Goal: Task Accomplishment & Management: Complete application form

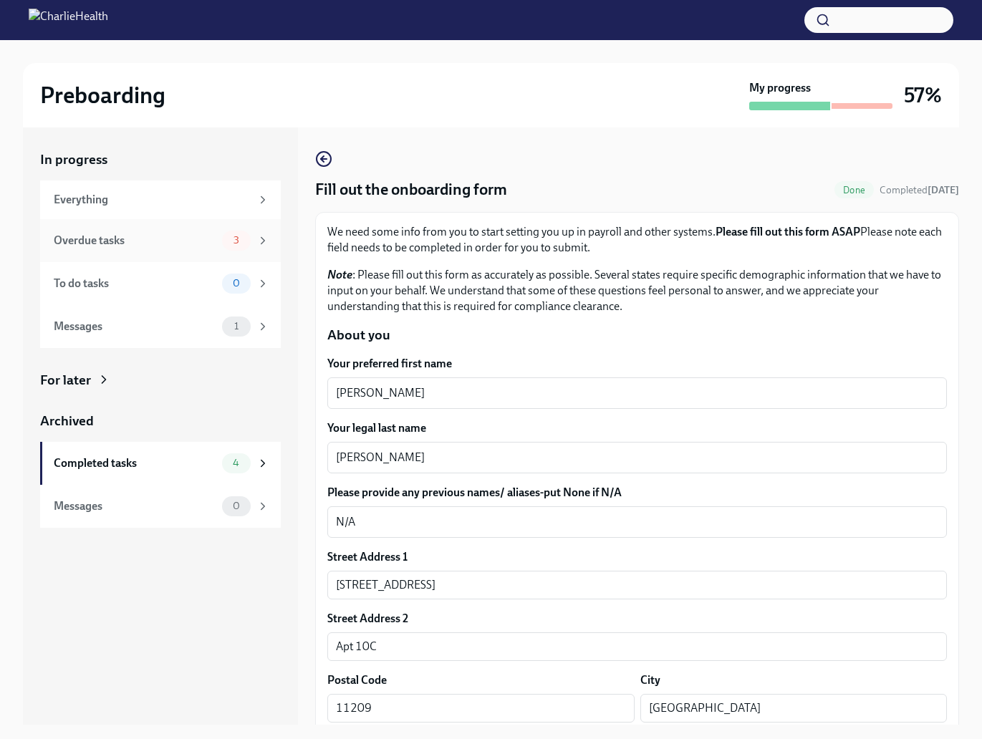
click at [142, 252] on div "Overdue tasks 3" at bounding box center [160, 240] width 241 height 43
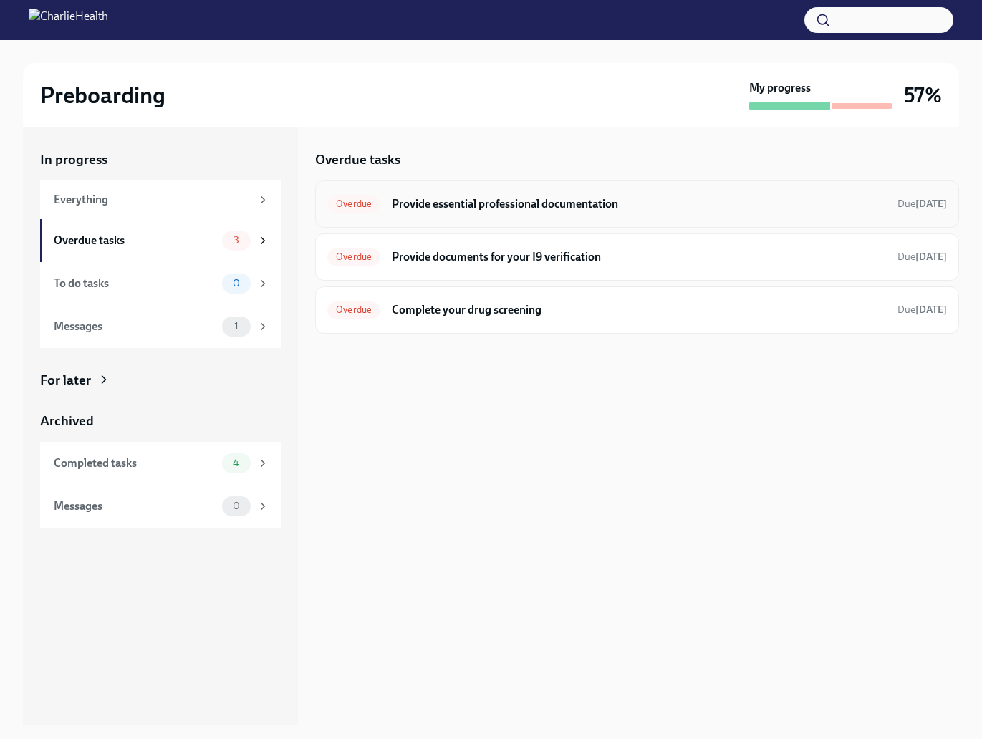
click at [529, 208] on h6 "Provide essential professional documentation" at bounding box center [639, 204] width 494 height 16
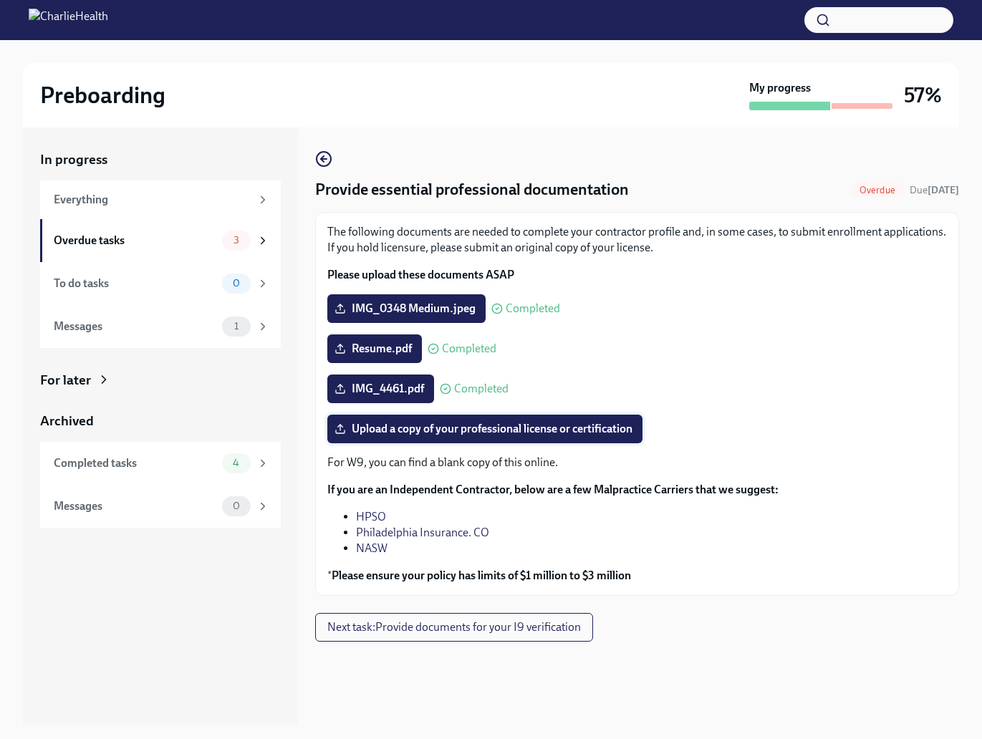
click at [403, 428] on span "Upload a copy of your professional license or certification" at bounding box center [484, 429] width 295 height 14
click at [0, 0] on input "Upload a copy of your professional license or certification" at bounding box center [0, 0] width 0 height 0
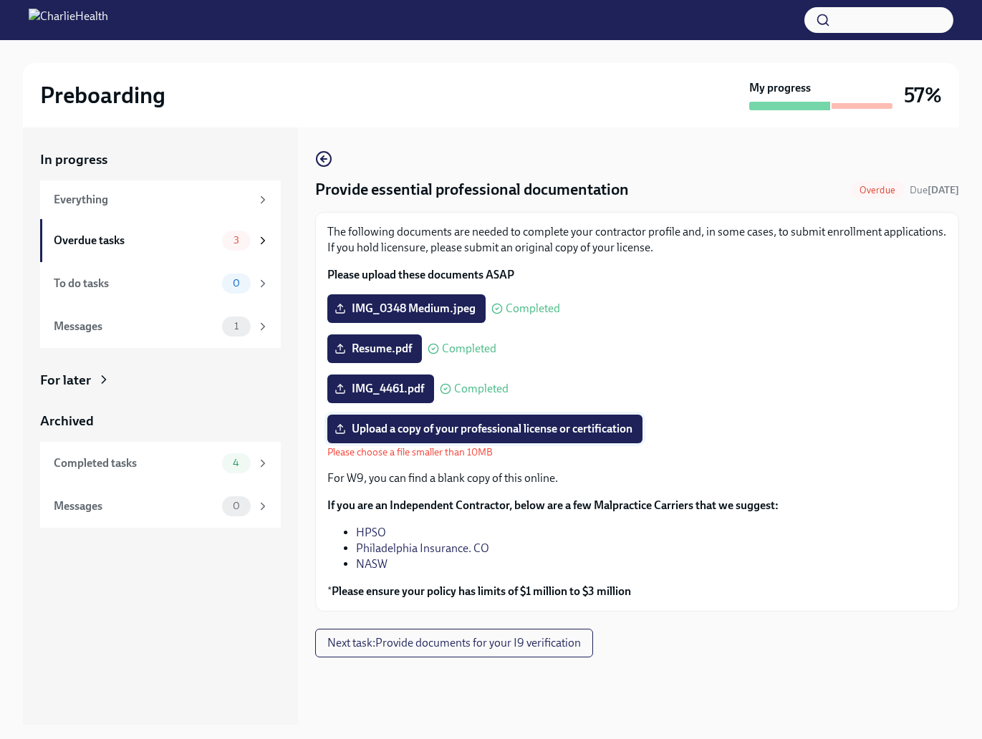
click at [373, 429] on span "Upload a copy of your professional license or certification" at bounding box center [484, 429] width 295 height 14
click at [0, 0] on input "Upload a copy of your professional license or certification" at bounding box center [0, 0] width 0 height 0
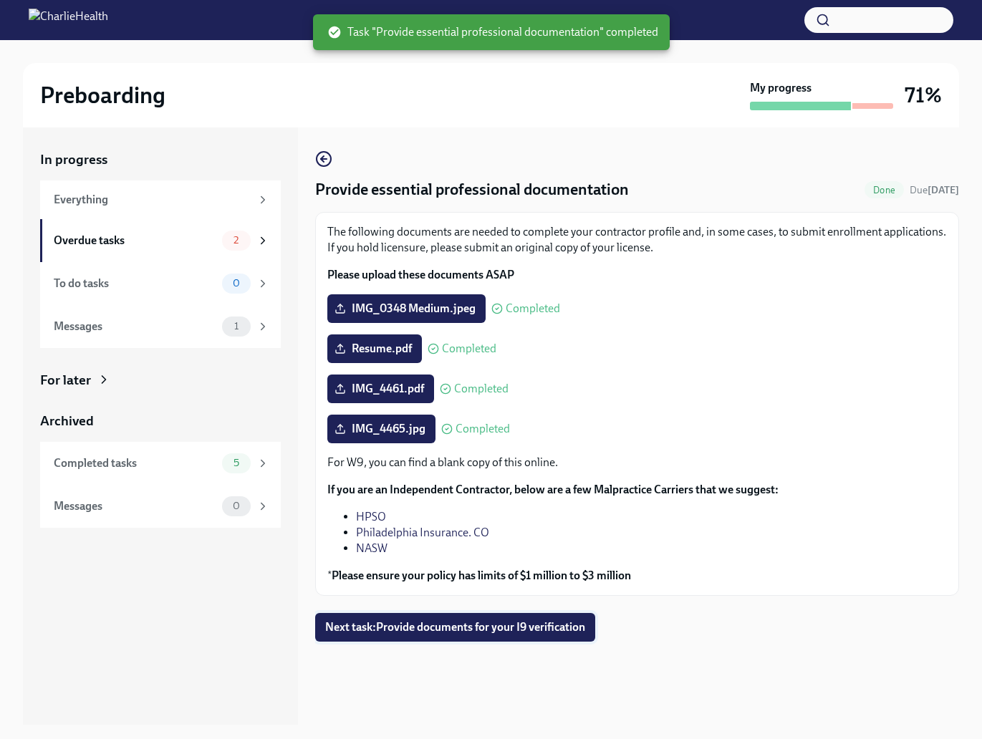
click at [500, 636] on button "Next task : Provide documents for your I9 verification" at bounding box center [455, 627] width 280 height 29
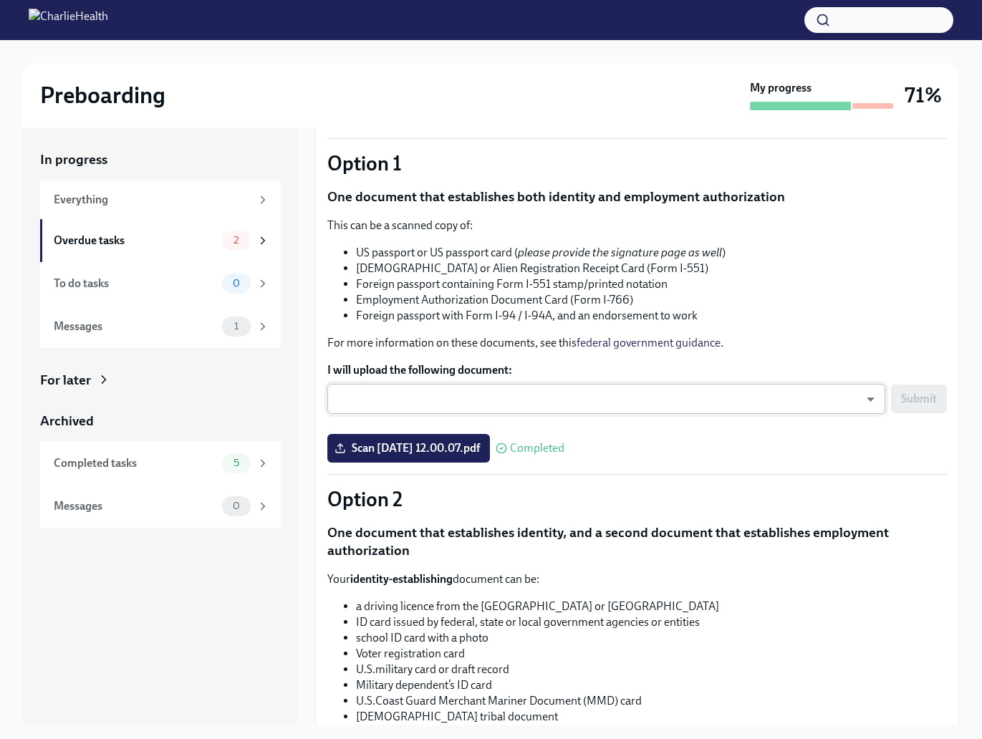
scroll to position [116, 0]
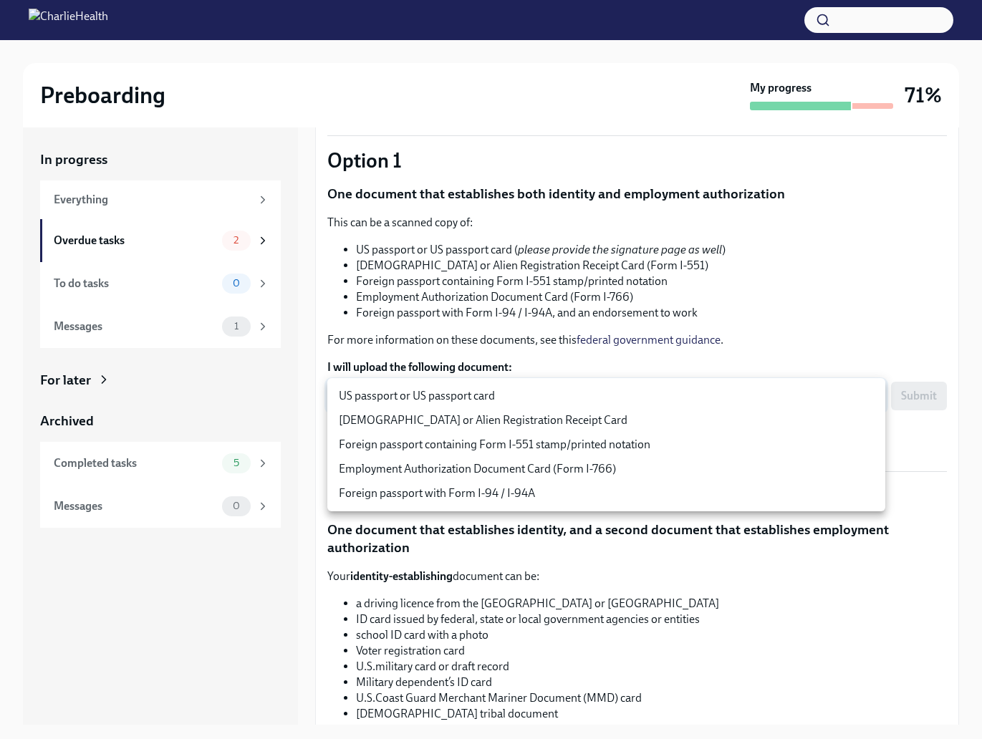
click at [515, 399] on body "Preboarding My progress 71% In progress Everything Overdue tasks 2 To do tasks …" at bounding box center [491, 382] width 982 height 765
click at [407, 401] on li "US passport or US passport card" at bounding box center [606, 396] width 558 height 24
type input "KnYOjnC8x"
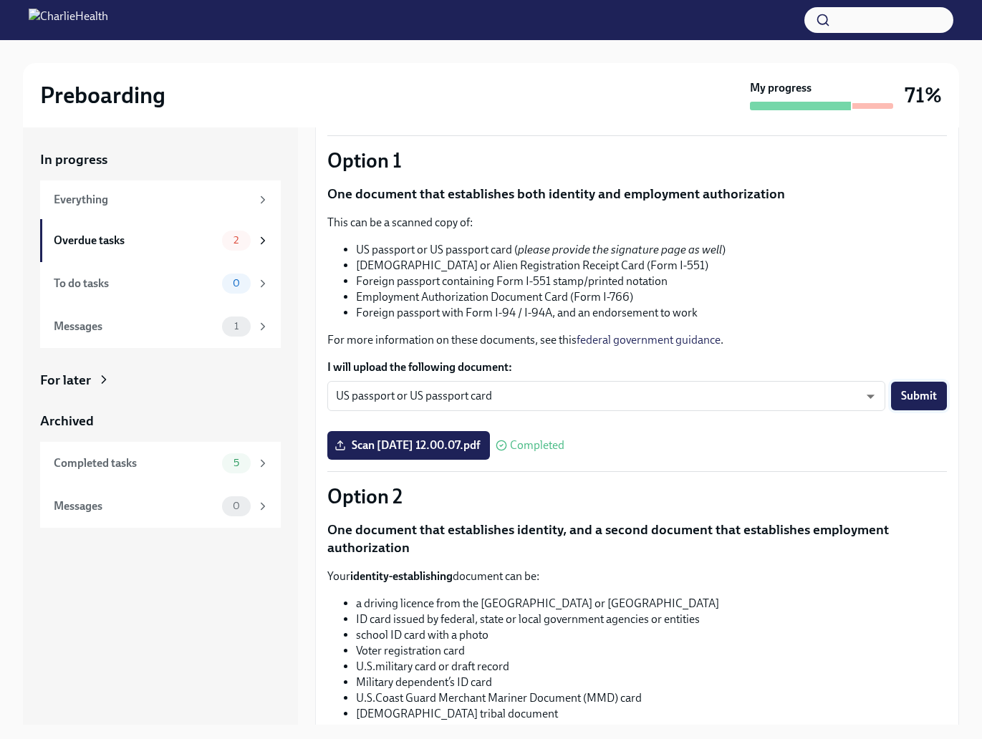
click at [906, 399] on span "Submit" at bounding box center [919, 396] width 36 height 14
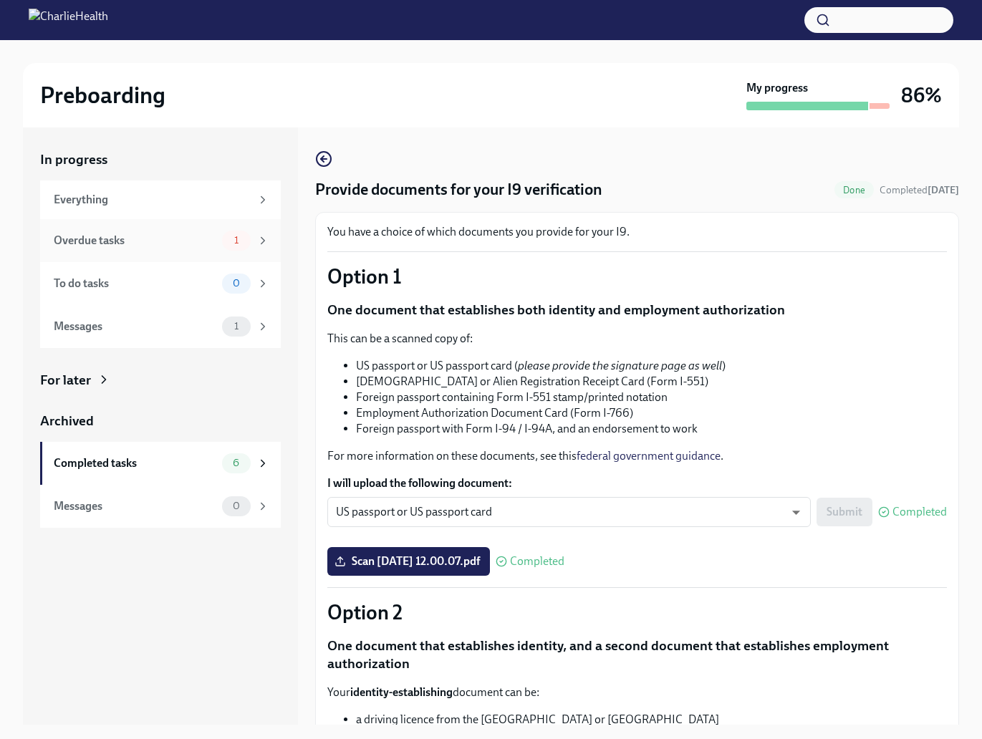
click at [127, 241] on div "Overdue tasks" at bounding box center [135, 241] width 163 height 16
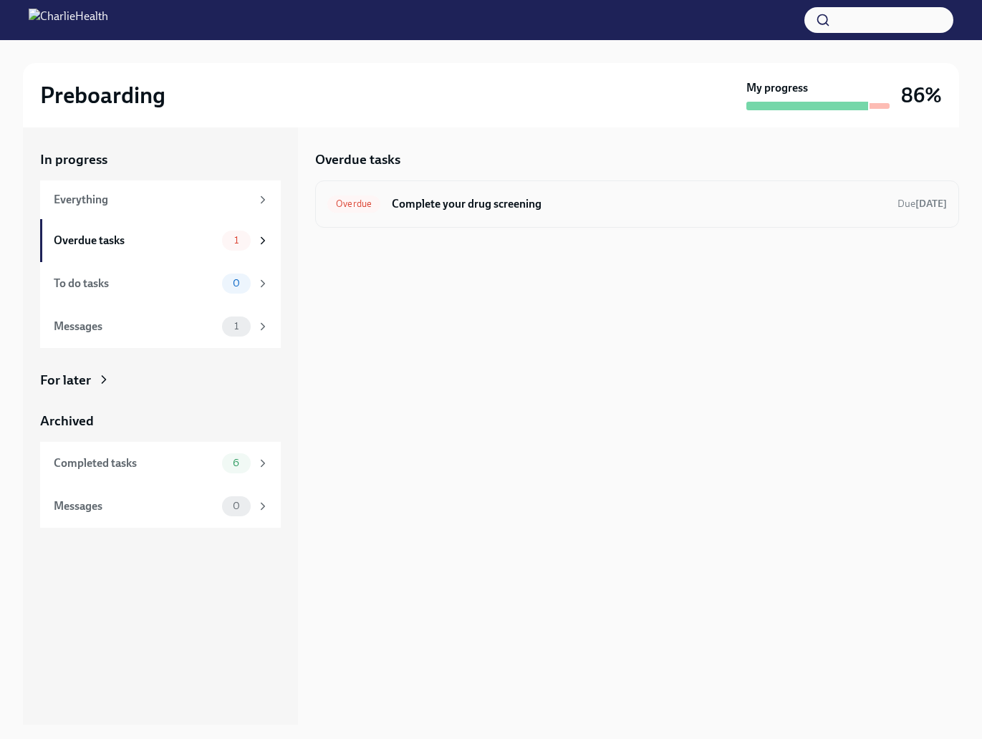
click at [544, 207] on h6 "Complete your drug screening" at bounding box center [639, 204] width 494 height 16
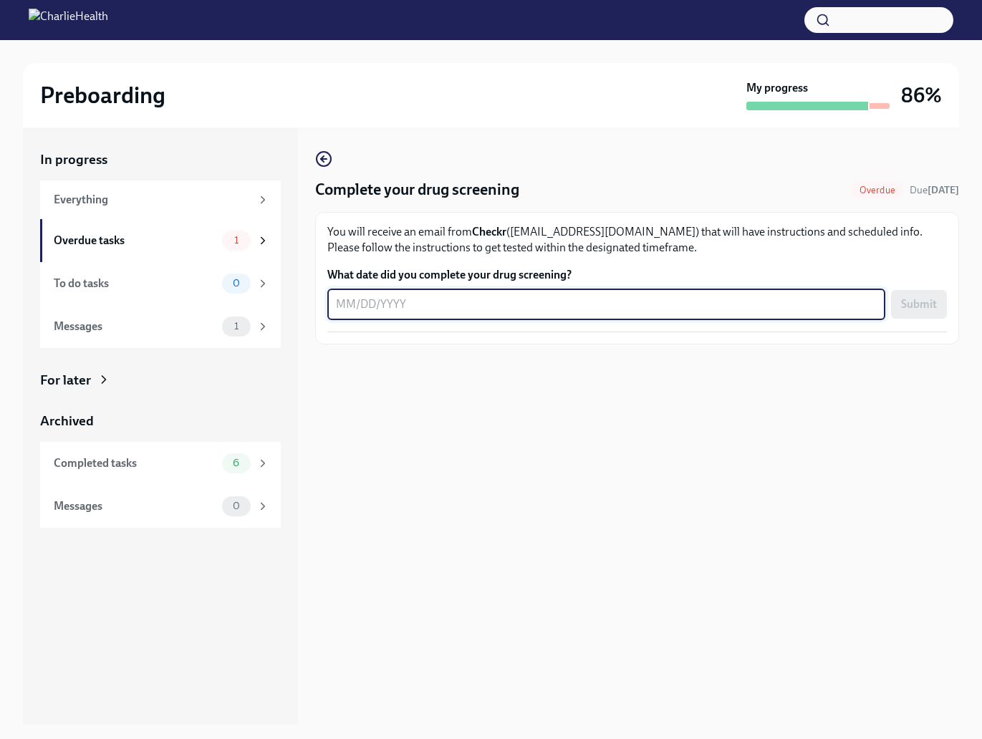
click at [450, 306] on textarea "What date did you complete your drug screening?" at bounding box center [606, 304] width 541 height 17
type textarea "0"
type textarea "[DATE]"
click at [888, 308] on div "[DATE] x ​ Submit" at bounding box center [637, 305] width 620 height 32
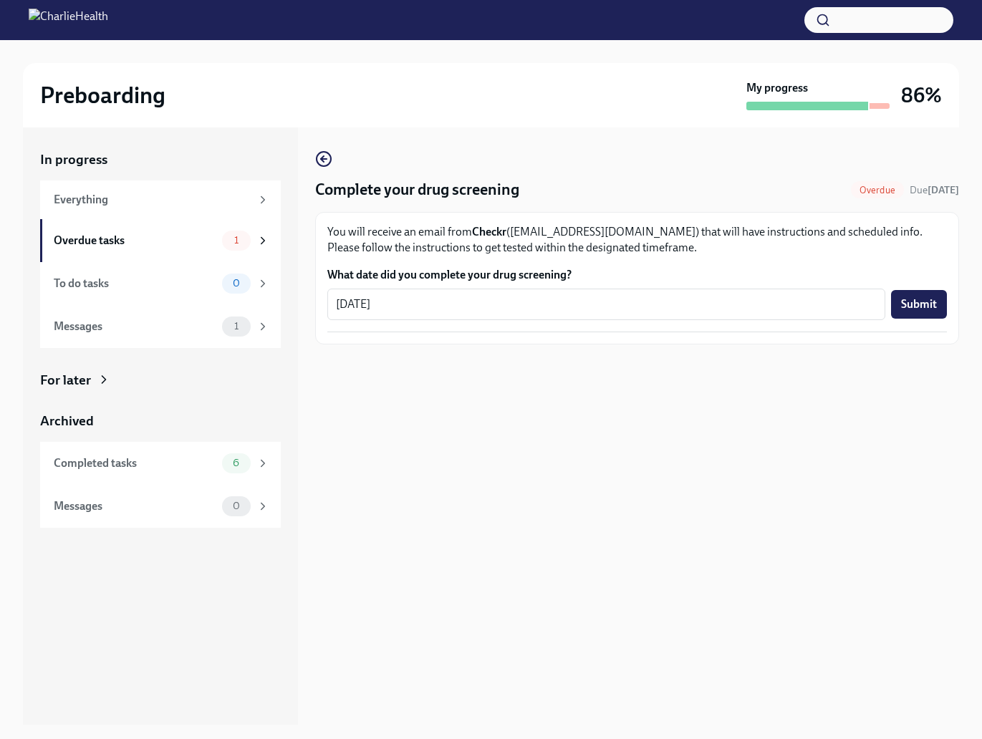
click at [903, 304] on span "Submit" at bounding box center [919, 304] width 36 height 14
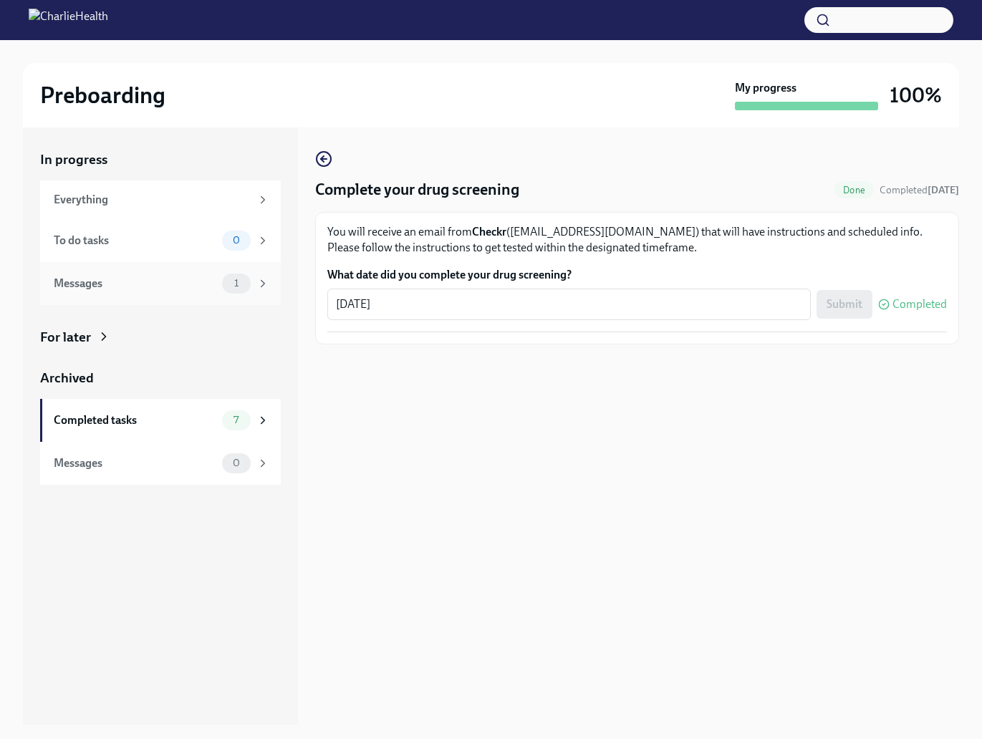
click at [165, 281] on div "Messages" at bounding box center [135, 284] width 163 height 16
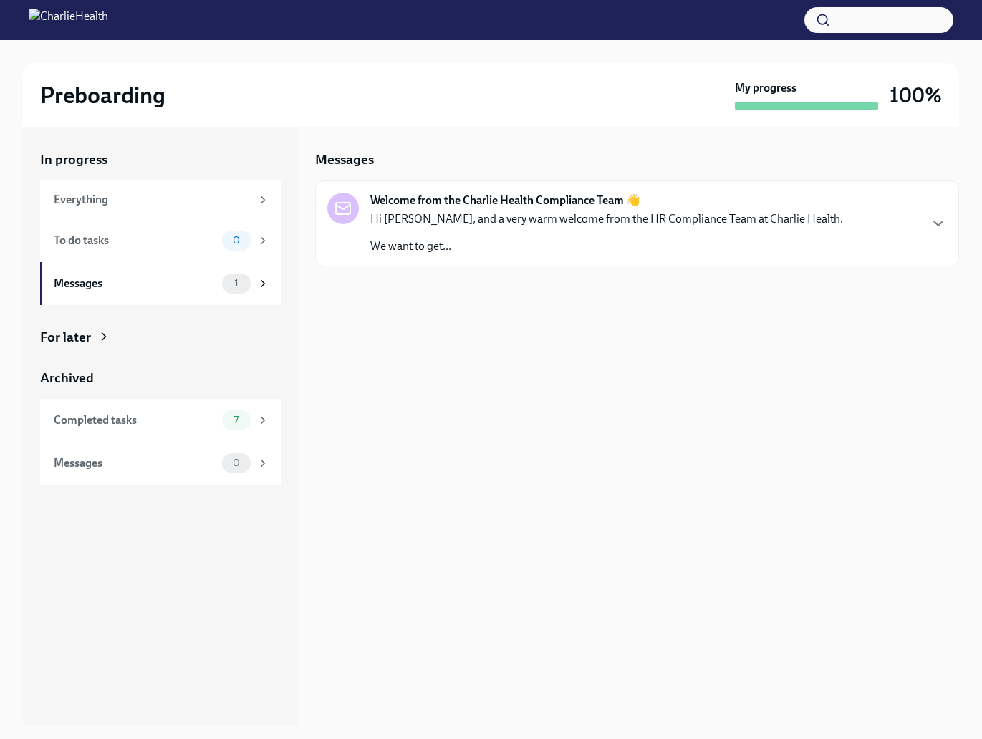
click at [508, 246] on p "We want to get..." at bounding box center [606, 247] width 473 height 16
